Goal: Task Accomplishment & Management: Use online tool/utility

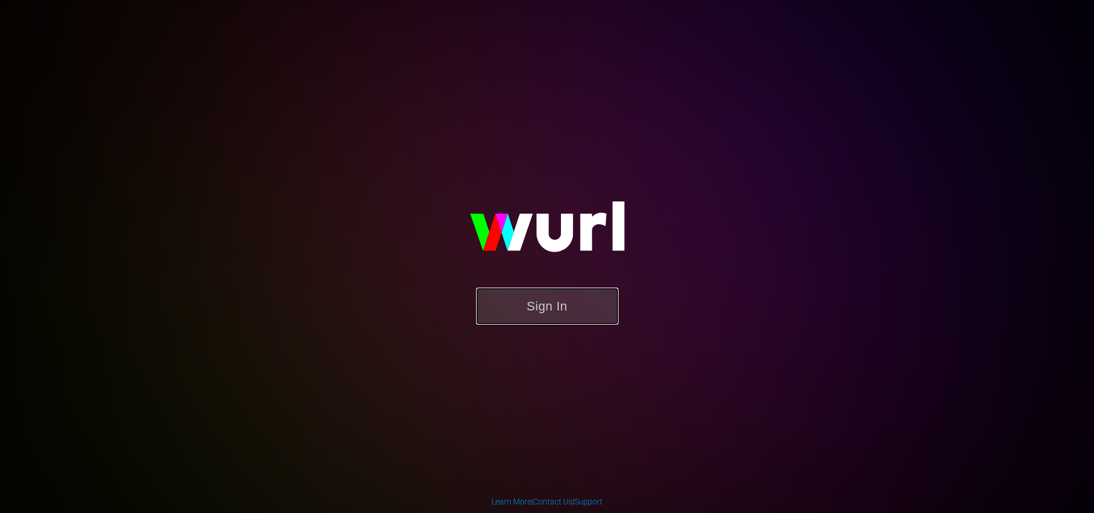
click at [578, 297] on button "Sign In" at bounding box center [547, 305] width 143 height 37
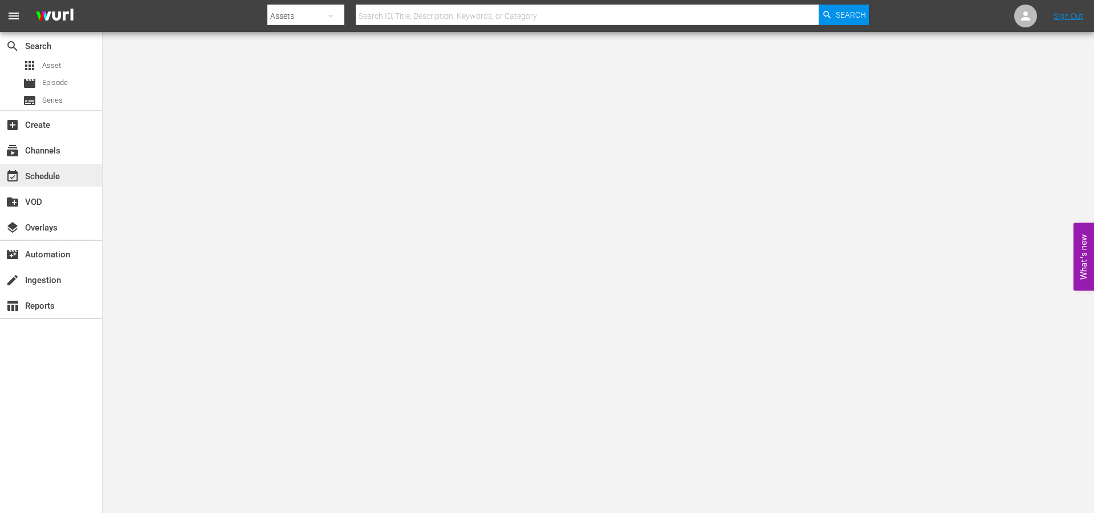
click at [41, 168] on div "event_available Schedule" at bounding box center [51, 175] width 102 height 23
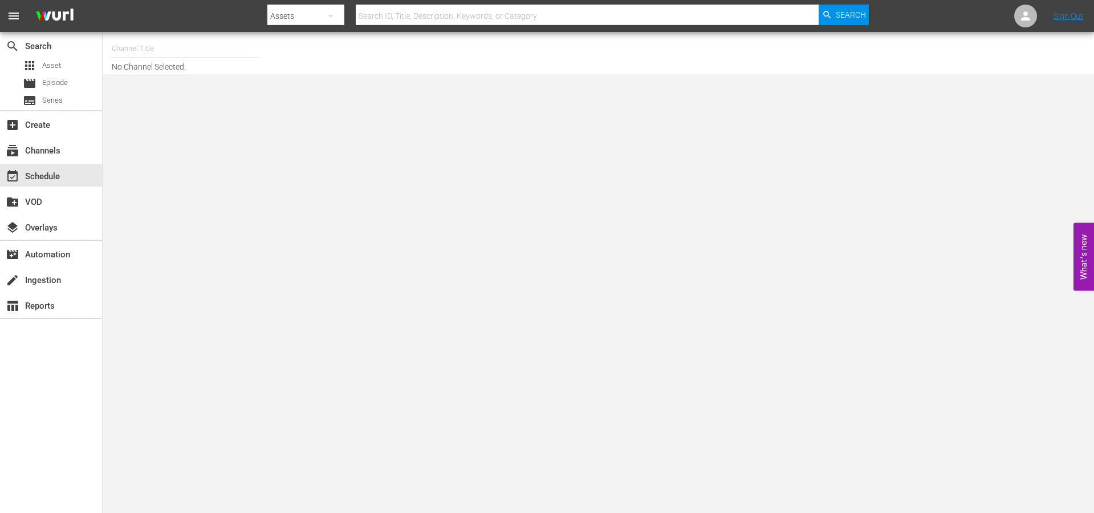
click at [147, 42] on input "text" at bounding box center [185, 48] width 146 height 27
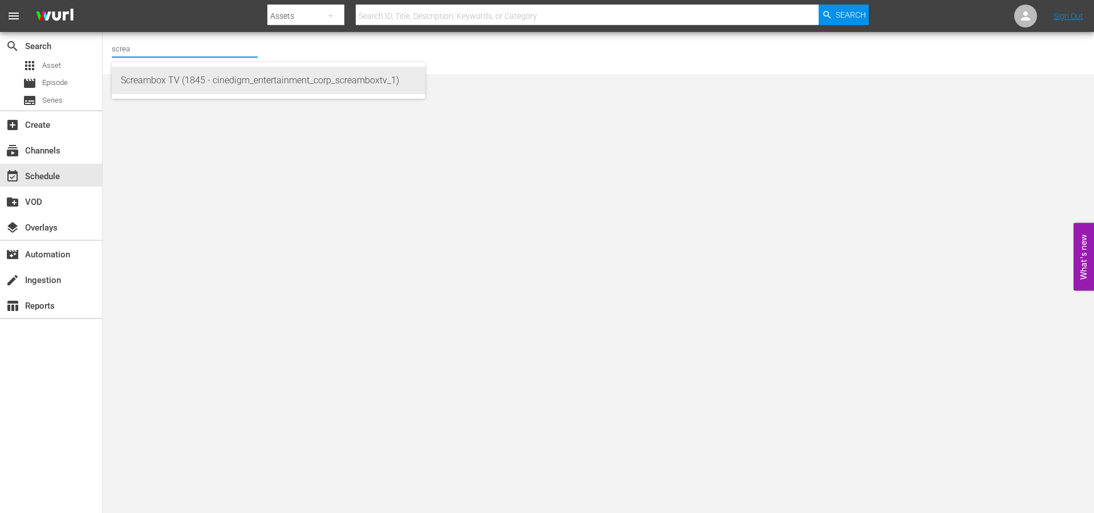
click at [223, 79] on div "Screambox TV (1845 - cinedigm_entertainment_corp_screamboxtv_1)" at bounding box center [268, 80] width 295 height 27
type input "Screambox TV (1845 - cinedigm_entertainment_corp_screamboxtv_1)"
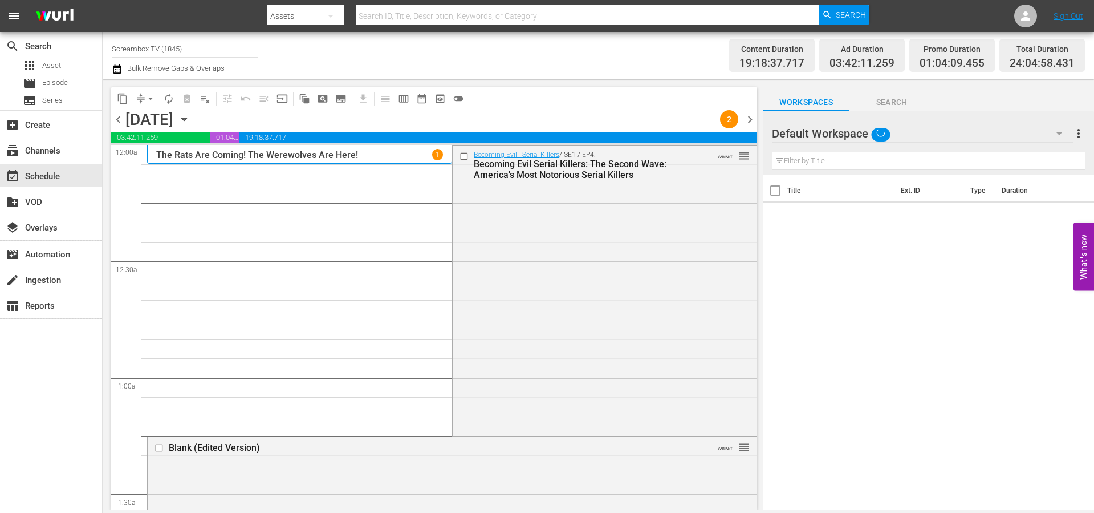
click at [402, 99] on span "calendar_view_week_outlined" at bounding box center [403, 98] width 11 height 11
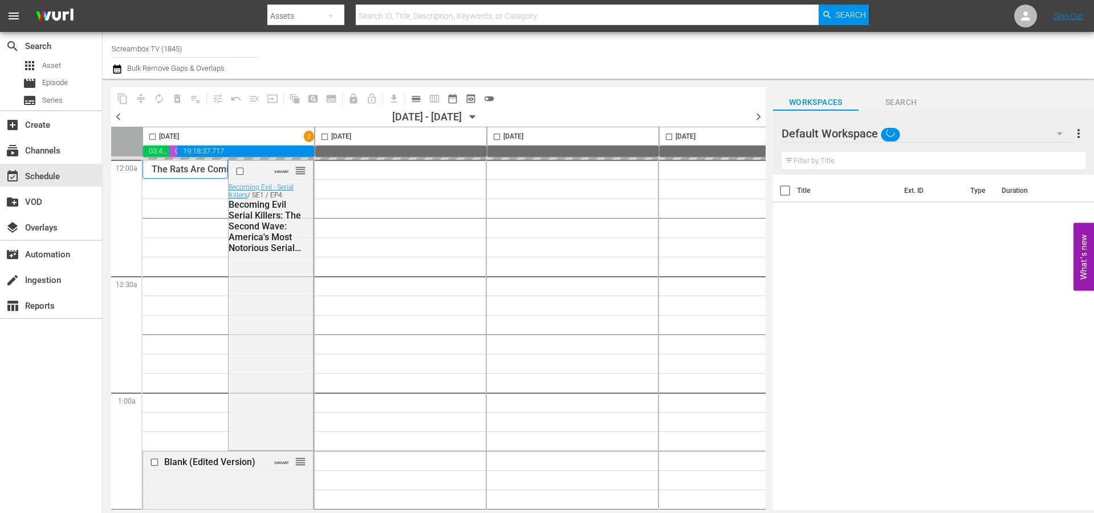
click at [607, 507] on div "content_copy compress autorenew_outlined delete_forever_outlined playlist_remov…" at bounding box center [430, 294] width 654 height 431
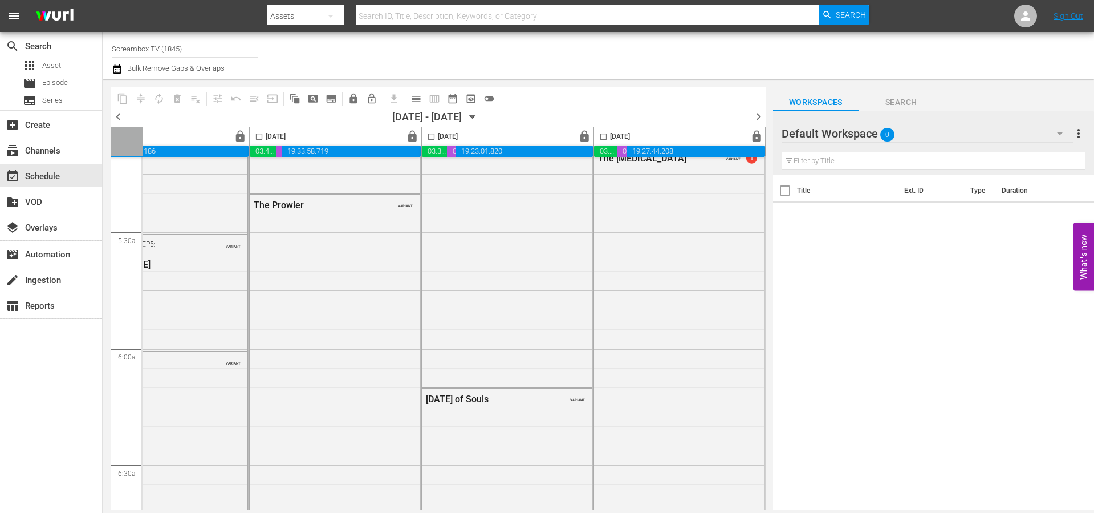
scroll to position [0, 587]
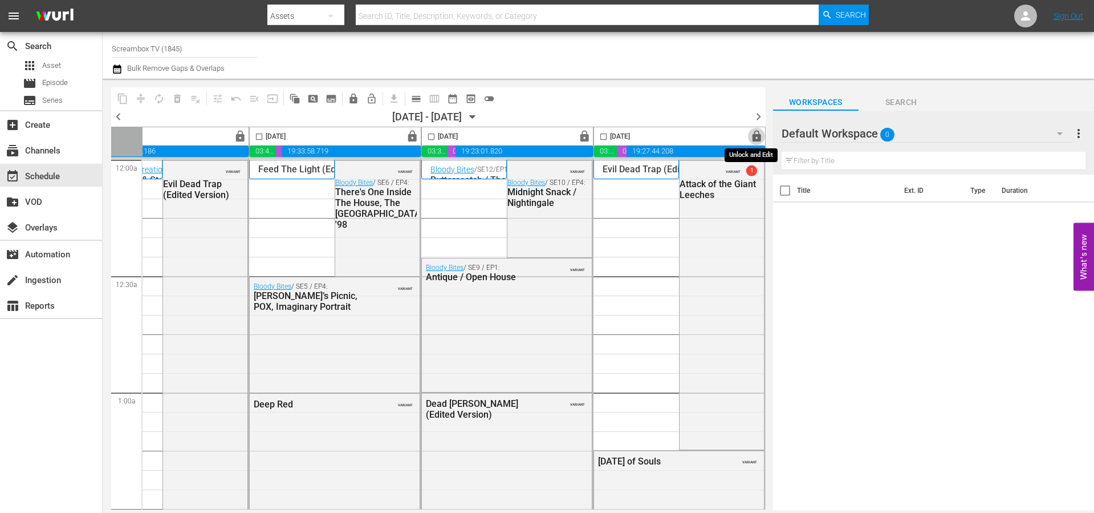
click at [753, 136] on span "lock" at bounding box center [756, 136] width 13 height 13
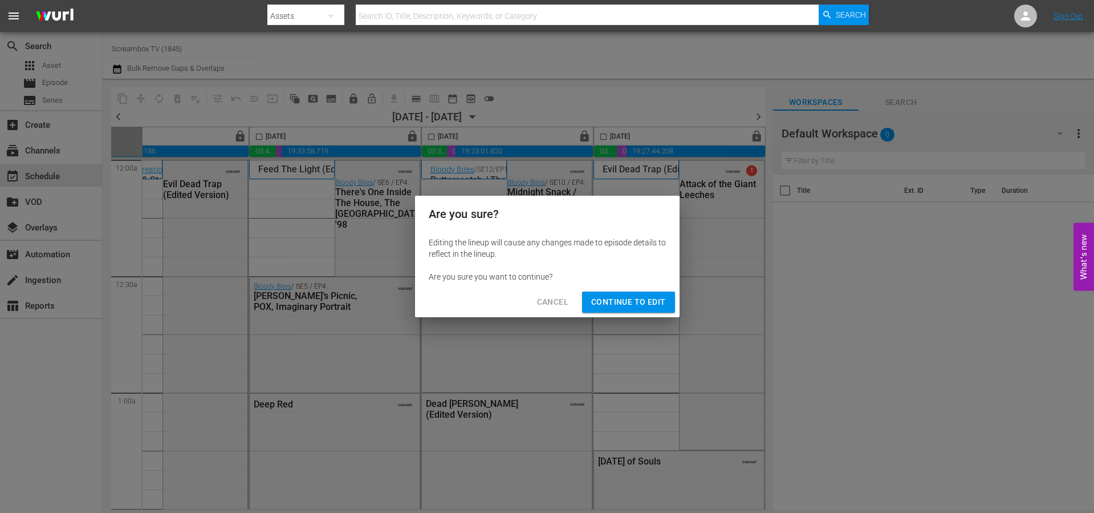
click at [609, 310] on button "Continue to Edit" at bounding box center [628, 301] width 92 height 21
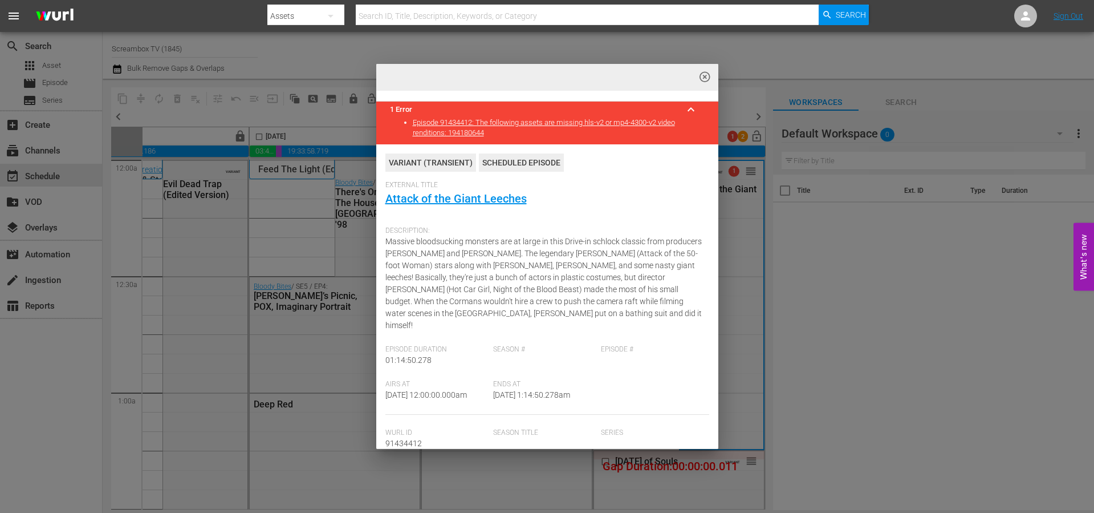
scroll to position [48, 0]
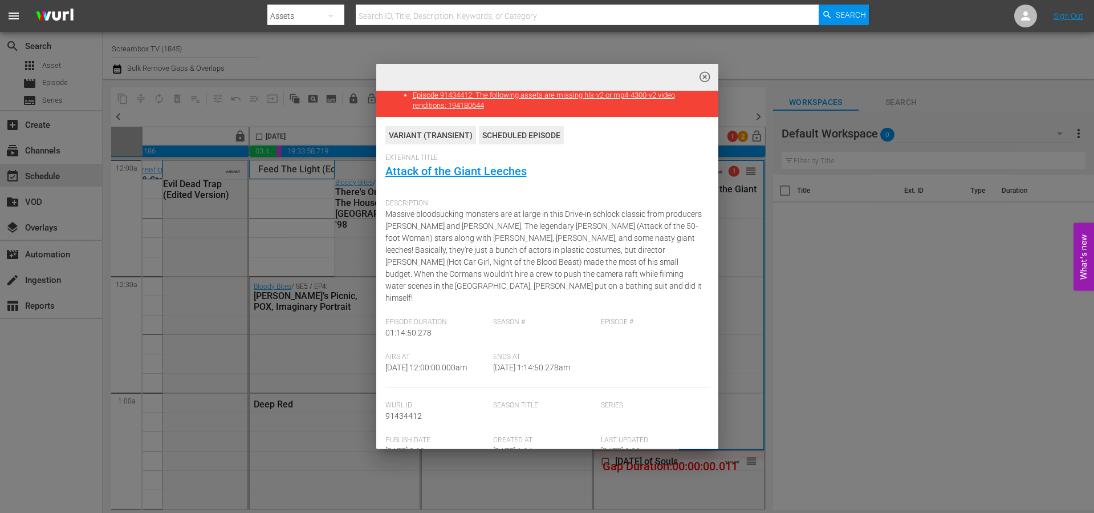
click at [707, 76] on span "highlight_off_icon" at bounding box center [704, 77] width 13 height 13
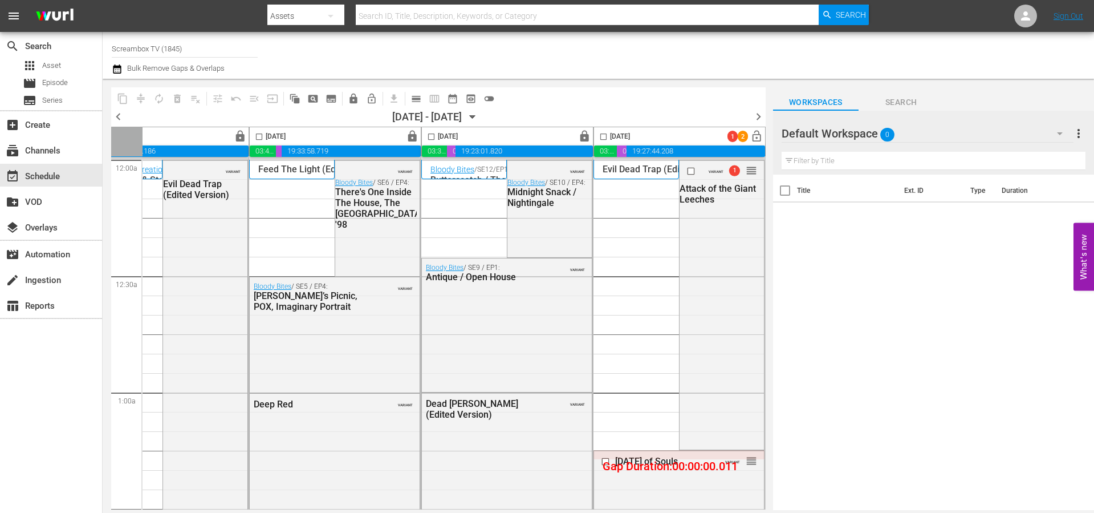
click at [760, 116] on span "chevron_right" at bounding box center [758, 116] width 14 height 14
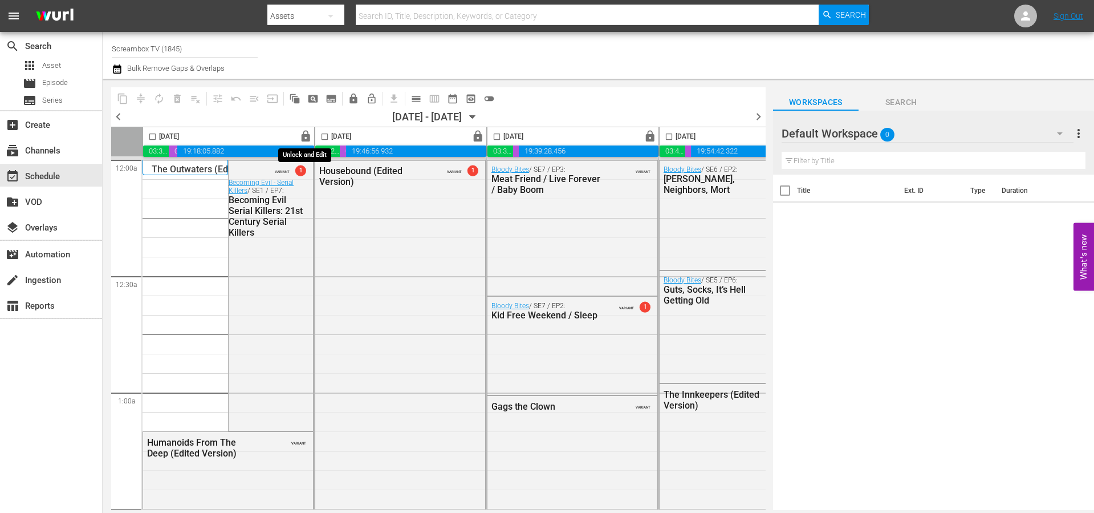
click at [302, 136] on span "lock" at bounding box center [305, 136] width 13 height 13
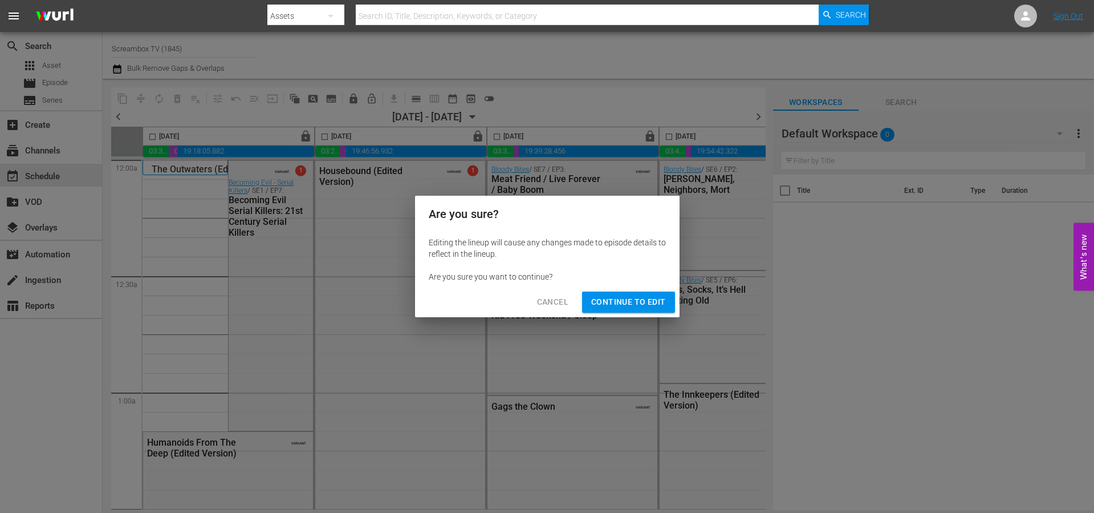
drag, startPoint x: 593, startPoint y: 295, endPoint x: 292, endPoint y: 296, distance: 300.5
click at [593, 295] on span "Continue to Edit" at bounding box center [628, 302] width 74 height 14
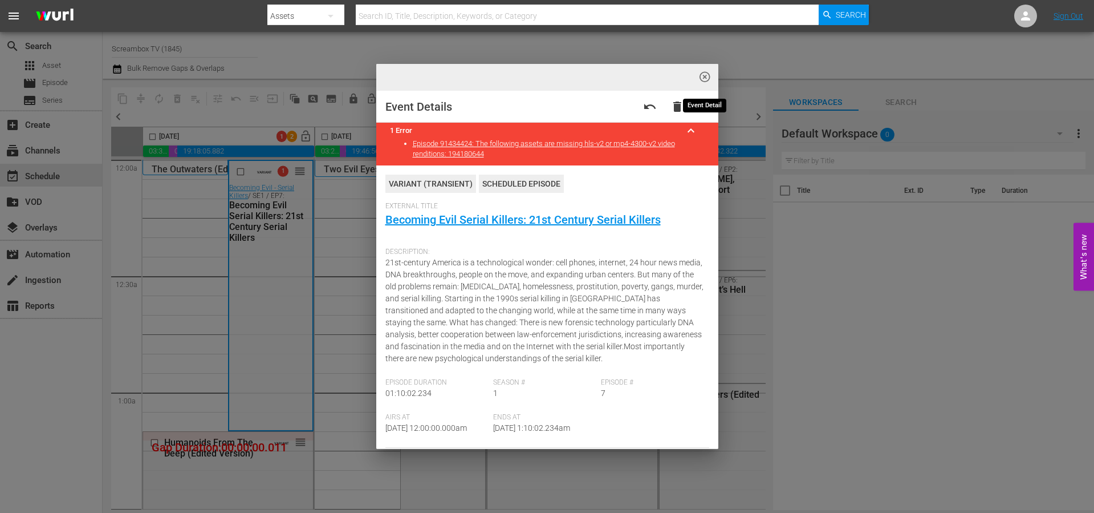
click at [705, 77] on span "highlight_off_icon" at bounding box center [704, 77] width 13 height 13
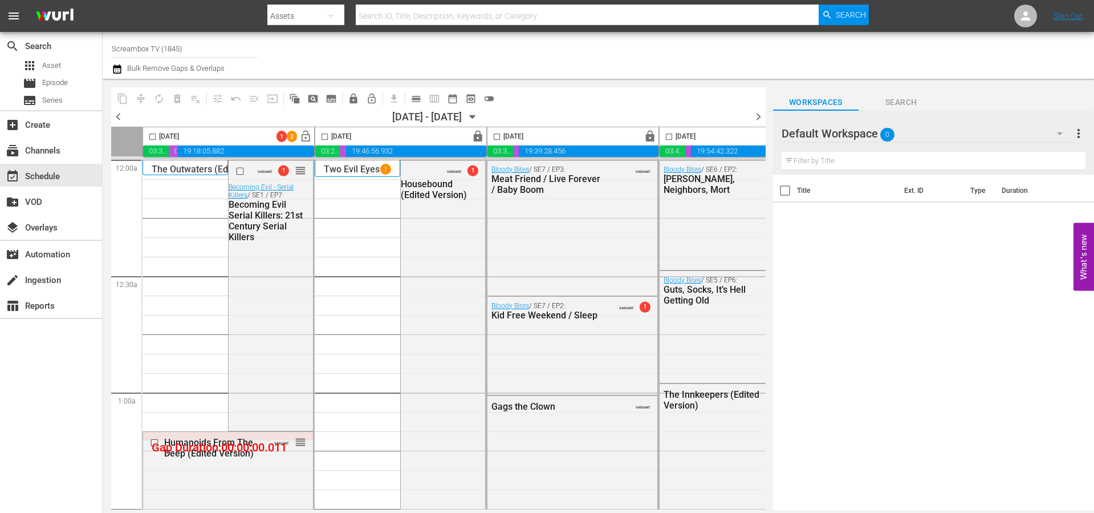
click at [120, 118] on span "chevron_left" at bounding box center [118, 116] width 14 height 14
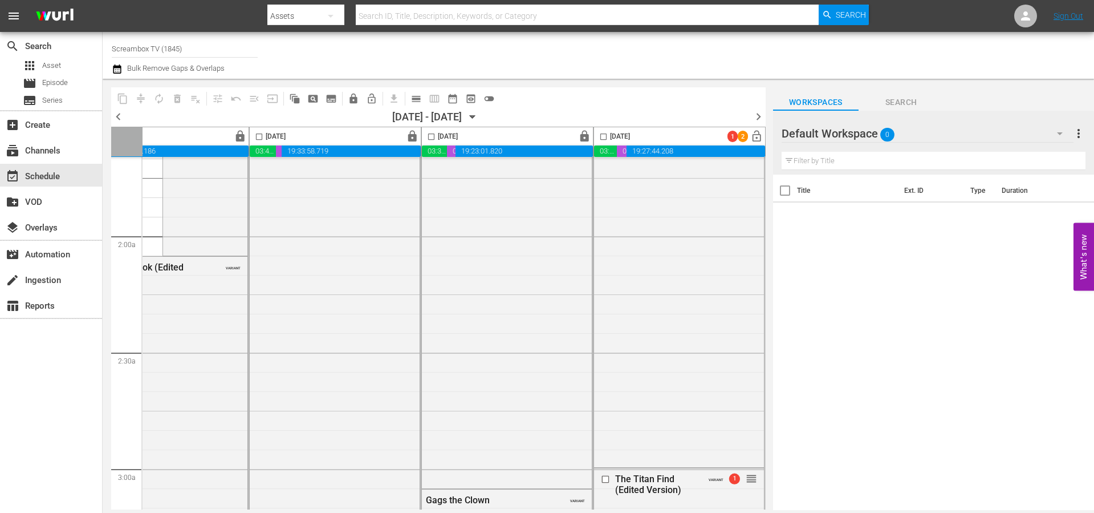
scroll to position [0, 587]
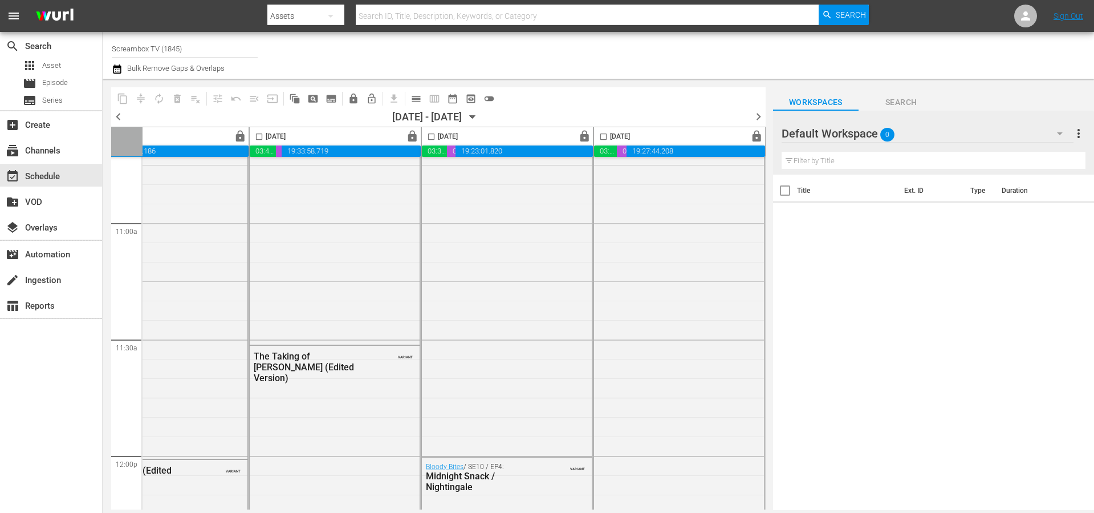
scroll to position [0, 587]
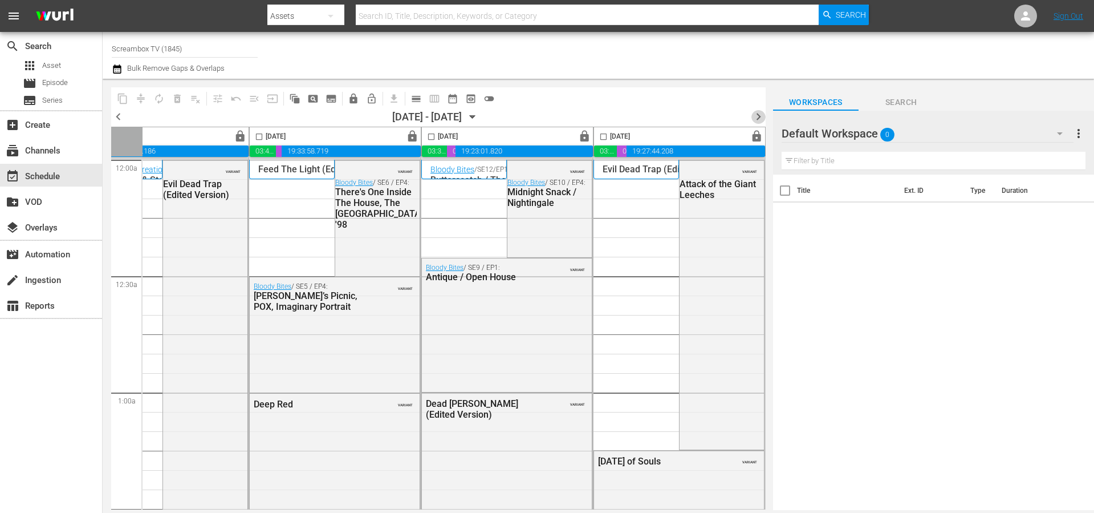
click at [762, 117] on span "chevron_right" at bounding box center [758, 116] width 14 height 14
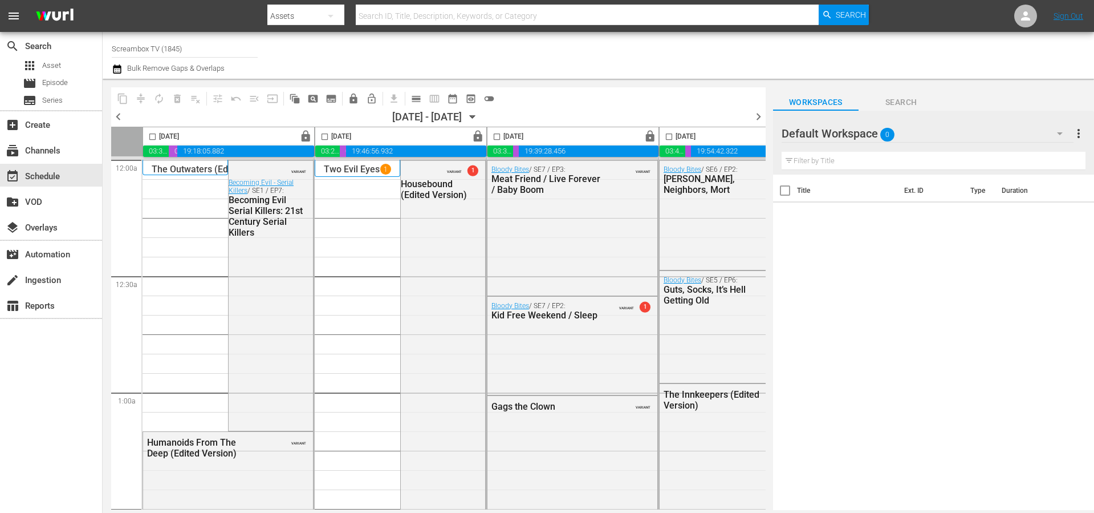
click at [192, 47] on input "Screambox TV (1845)" at bounding box center [185, 48] width 146 height 27
type input "bar"
click at [197, 79] on div "Barney and Friends (1843 - cinedigm_entertainment_corp_barneyandfriends_1)" at bounding box center [268, 80] width 295 height 27
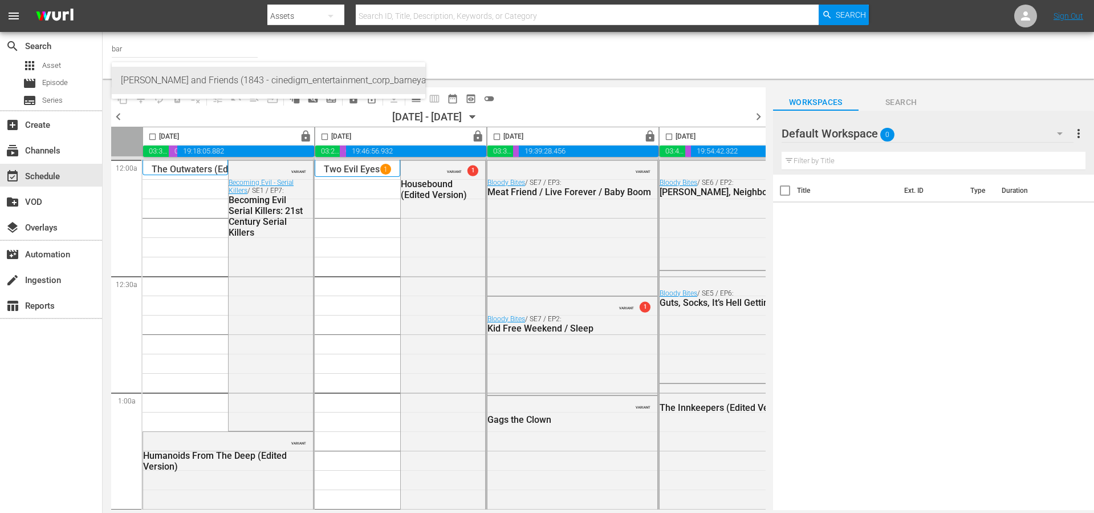
click at [196, 76] on div "Barney and Friends (1843 - cinedigm_entertainment_corp_barneyandfriends_1)" at bounding box center [268, 80] width 295 height 27
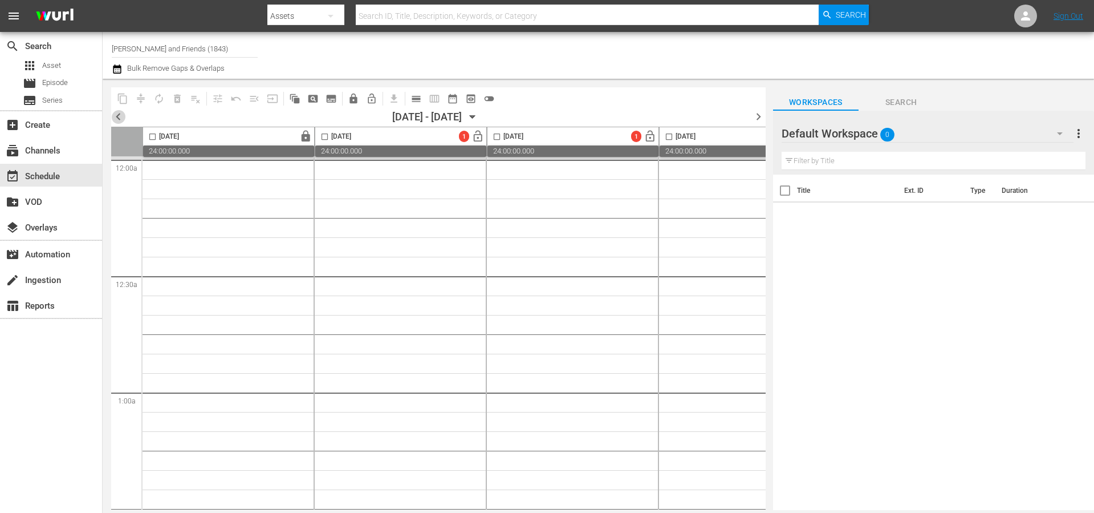
click at [115, 116] on span "chevron_left" at bounding box center [118, 116] width 14 height 14
type input "[PERSON_NAME] and Friends (1843)"
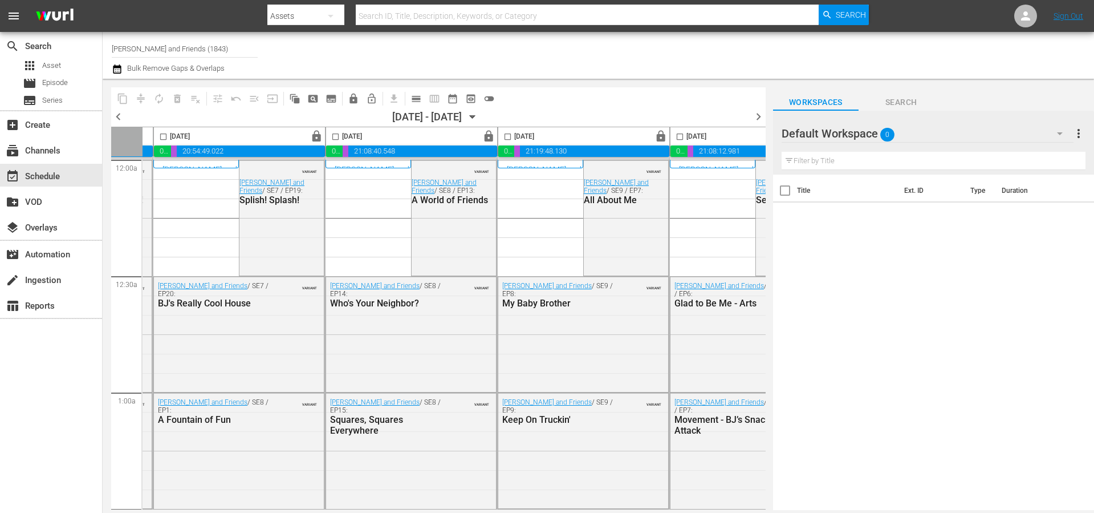
scroll to position [0, 587]
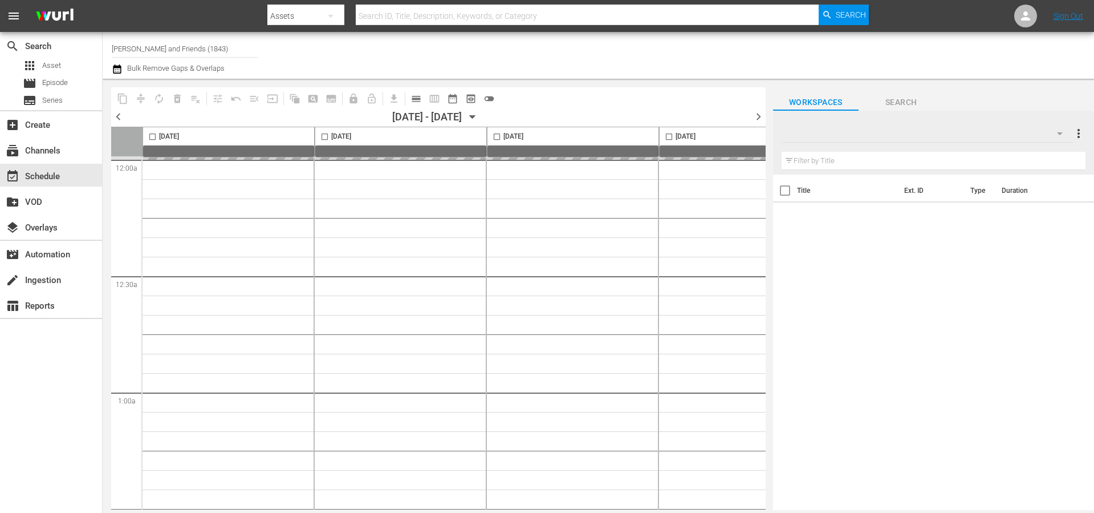
type input "[PERSON_NAME] and Friends (1843)"
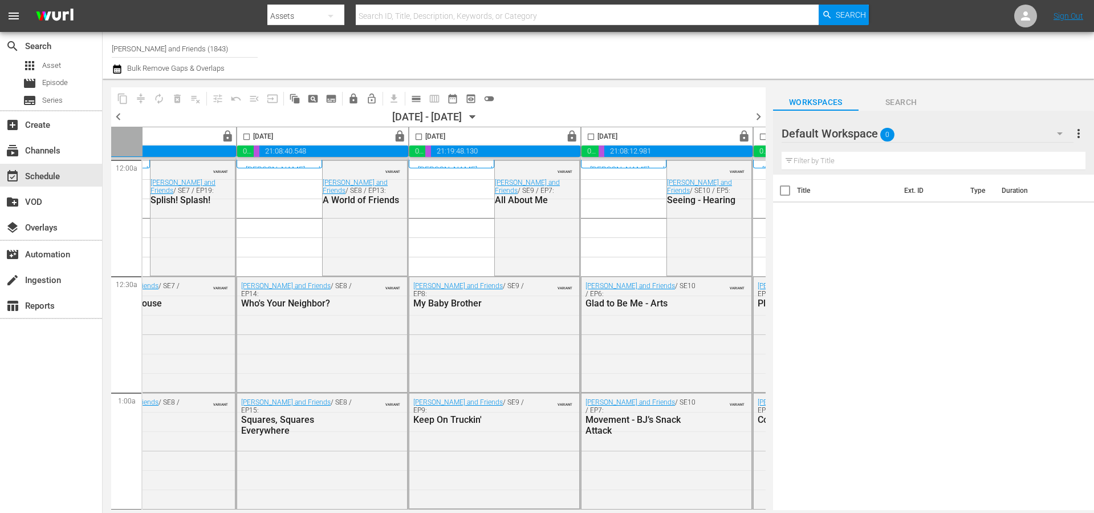
scroll to position [0, 587]
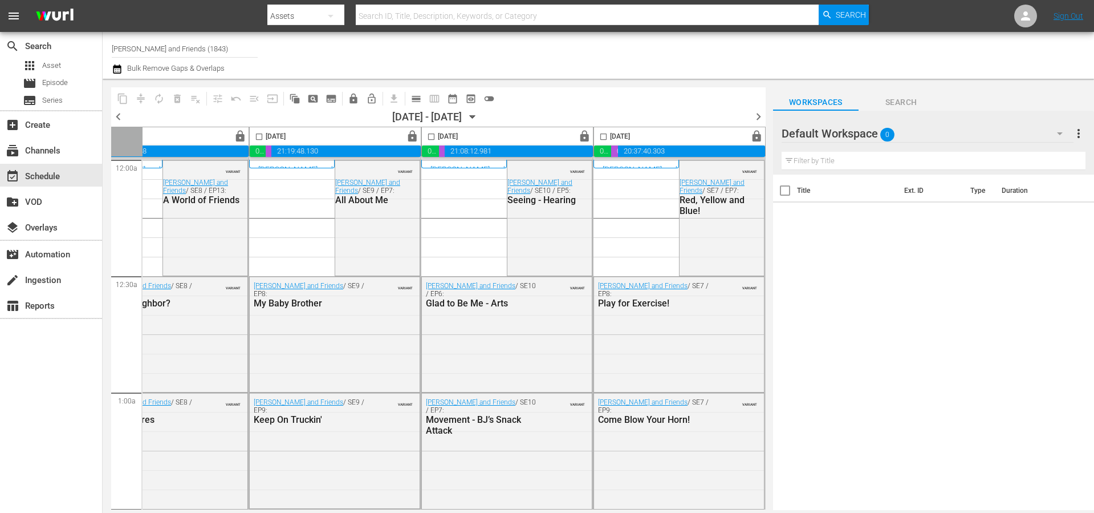
click at [758, 113] on span "chevron_right" at bounding box center [758, 116] width 14 height 14
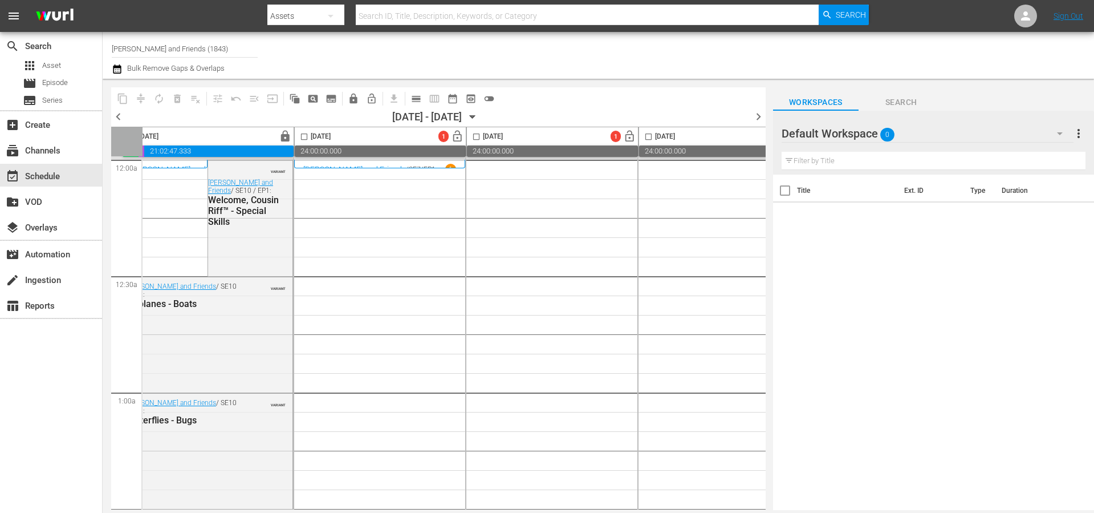
scroll to position [0, 11]
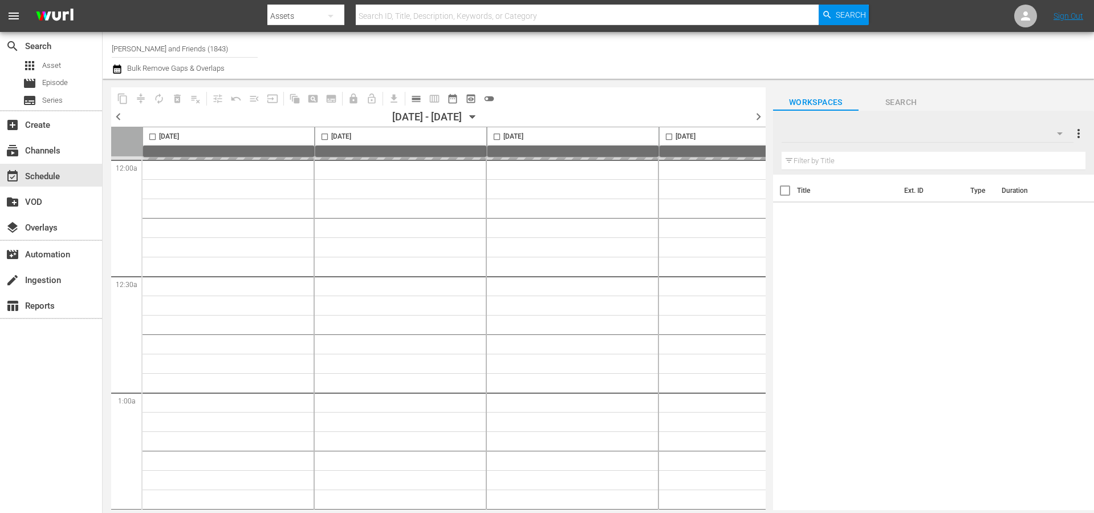
type input "[PERSON_NAME] and Friends (1843)"
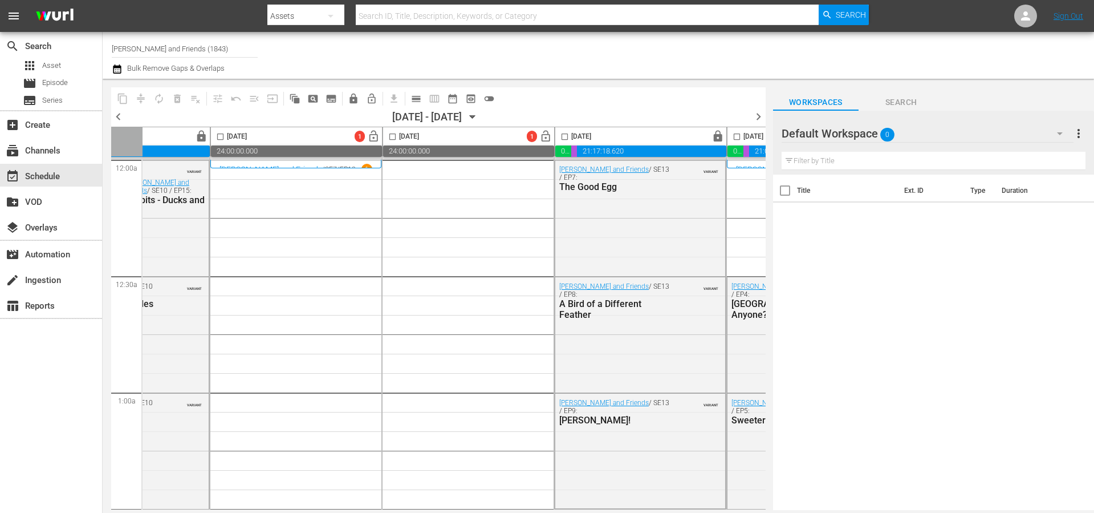
scroll to position [0, 237]
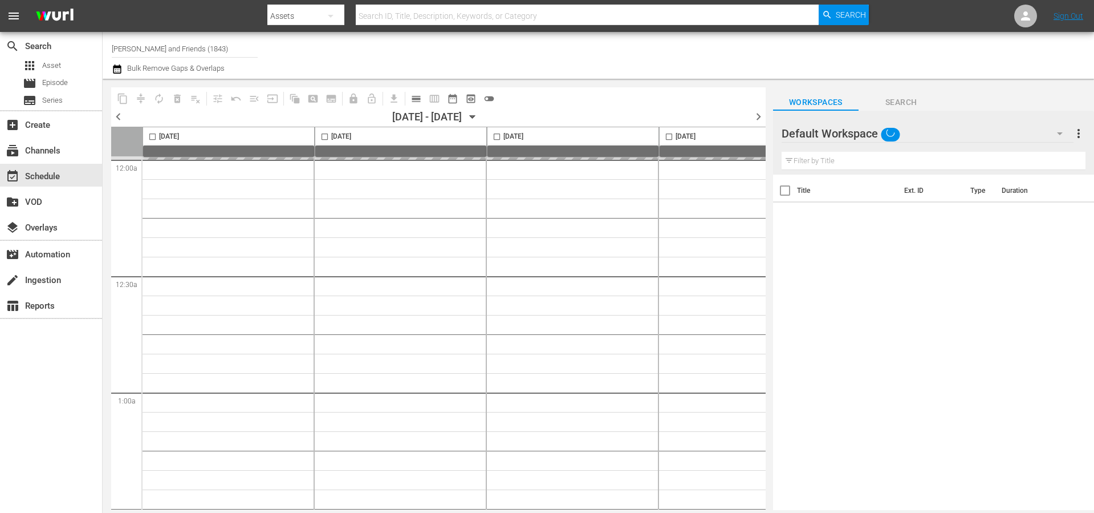
type input "[PERSON_NAME] and Friends (1843)"
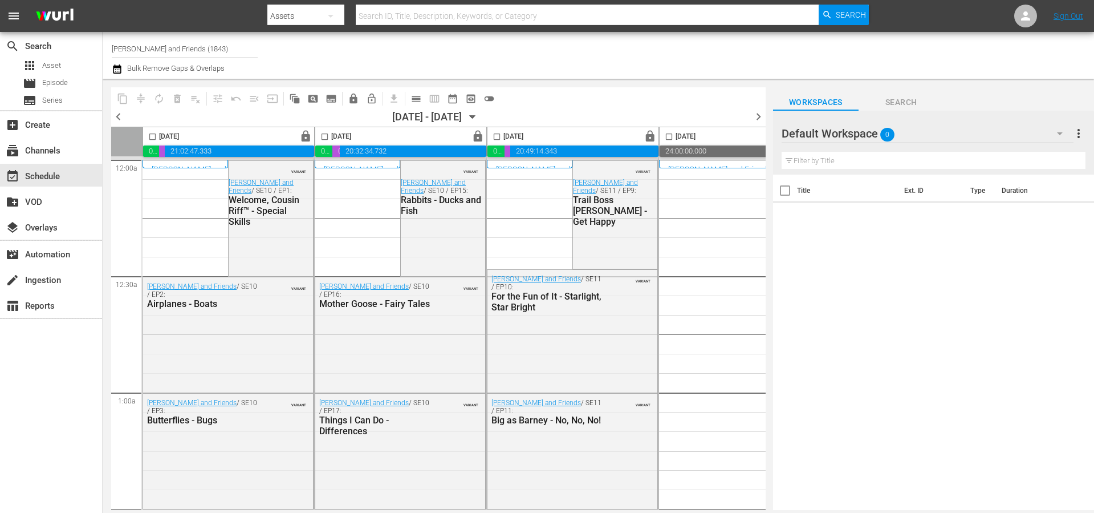
drag, startPoint x: 356, startPoint y: 503, endPoint x: 964, endPoint y: 19, distance: 777.4
click at [443, 503] on div "Barney and Friends / SE10 / EP17: Things I Can Do - Differences VARIANT" at bounding box center [400, 449] width 170 height 113
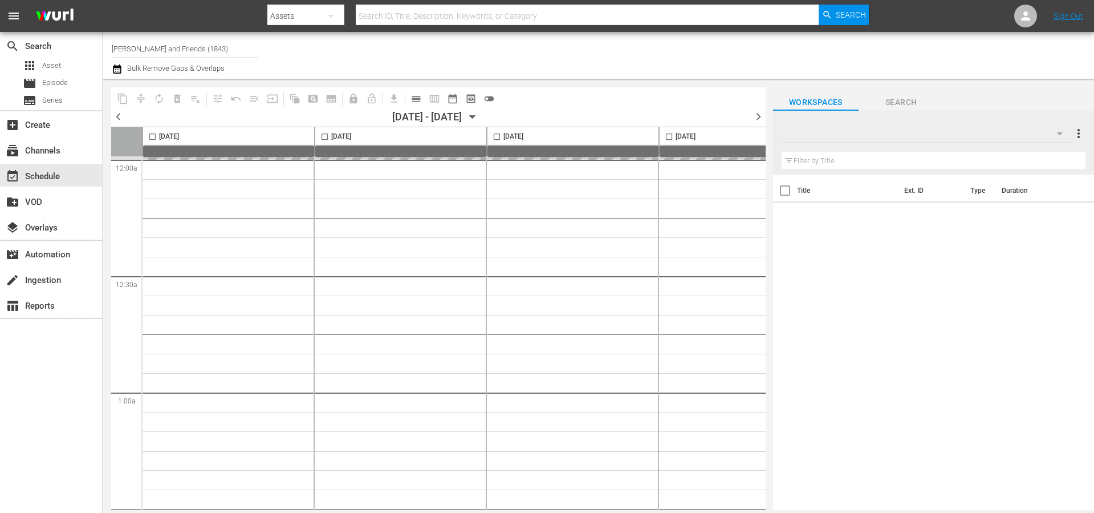
type input "[PERSON_NAME] and Friends (1843)"
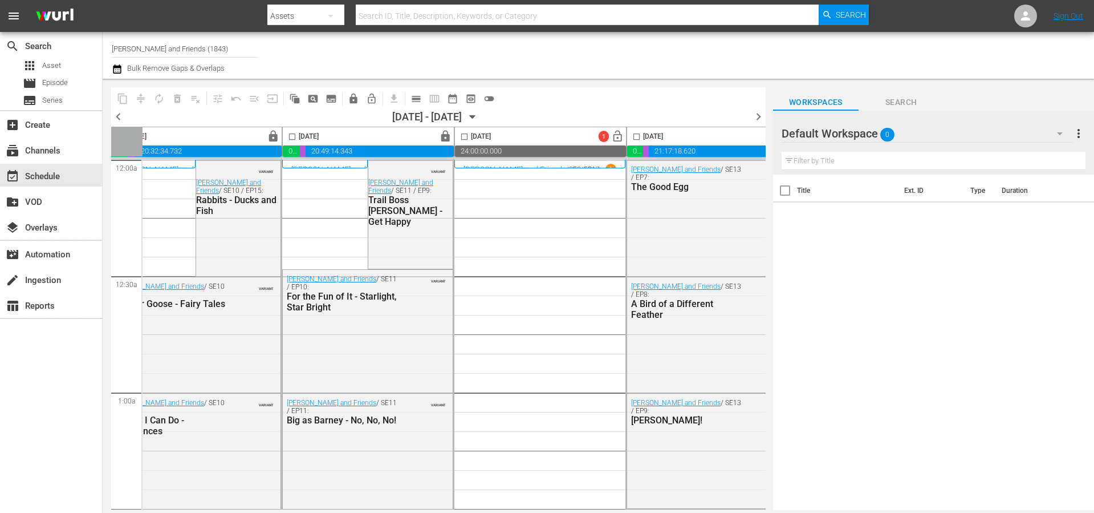
scroll to position [0, 210]
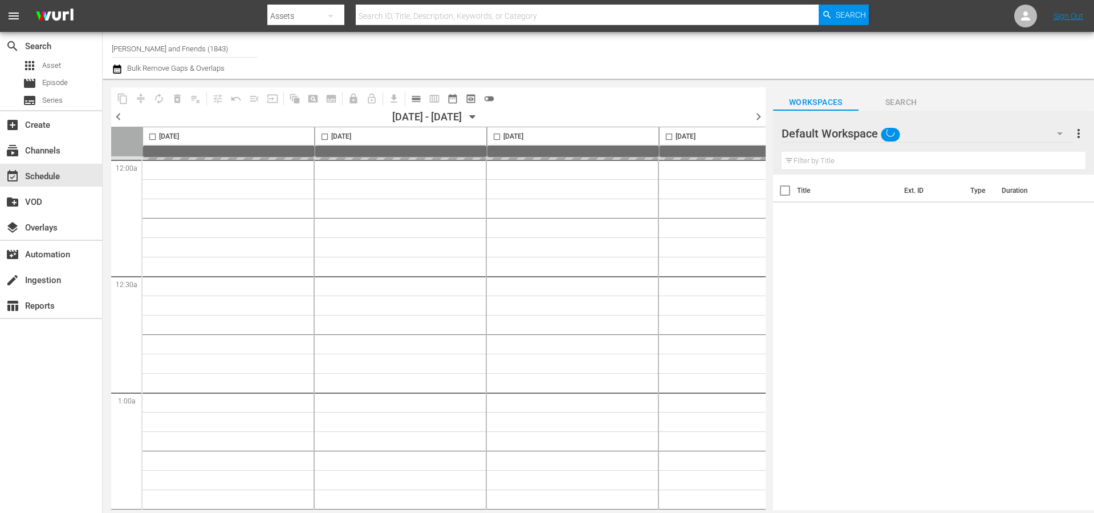
type input "[PERSON_NAME] and Friends (1843)"
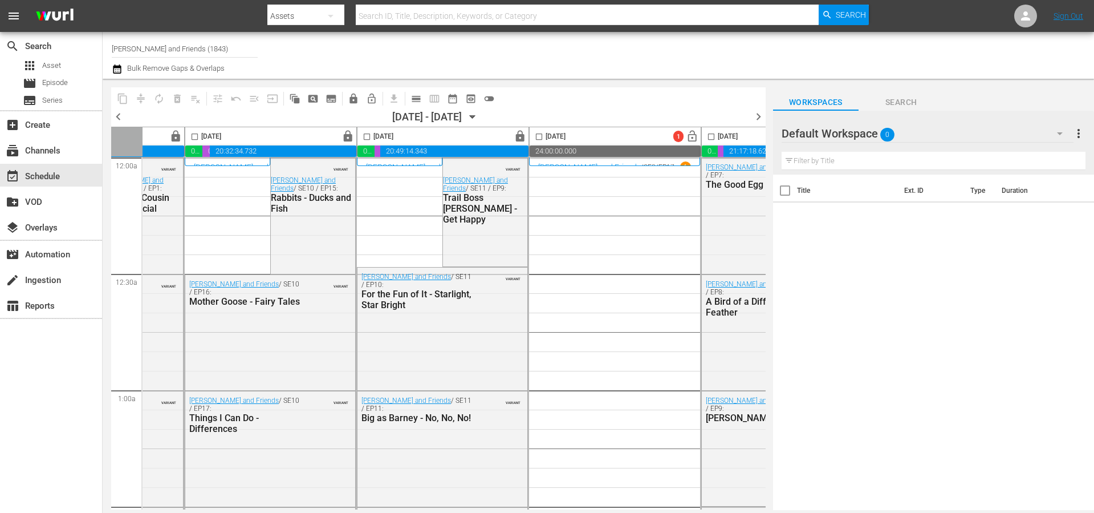
scroll to position [0, 130]
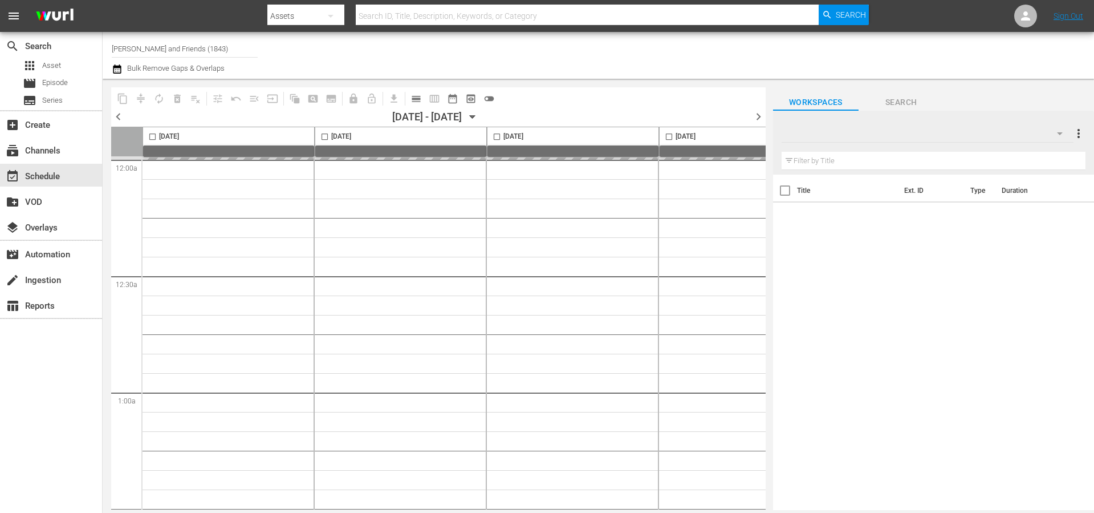
type input "[PERSON_NAME] and Friends (1843)"
